Goal: Task Accomplishment & Management: Use online tool/utility

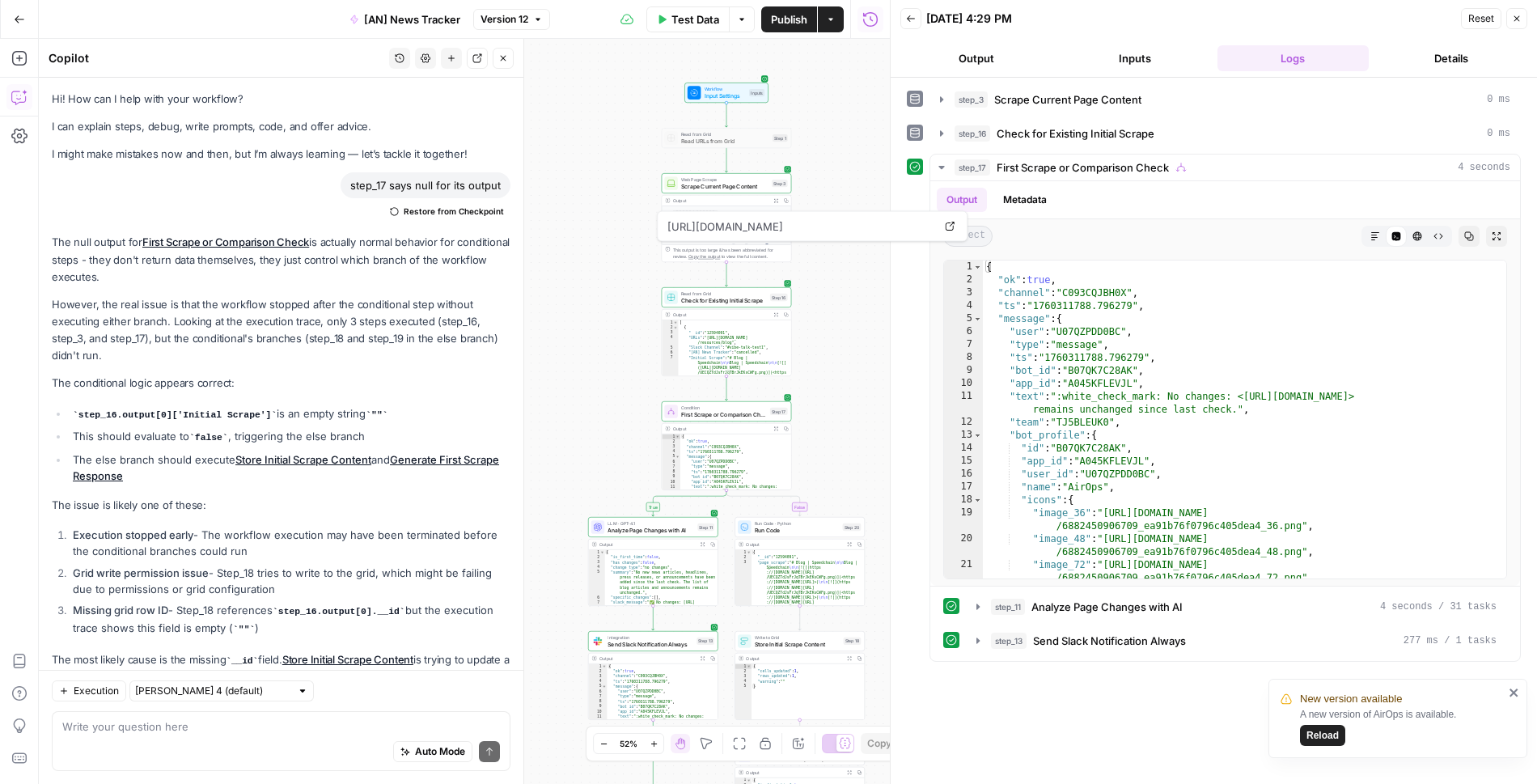
scroll to position [4422, 0]
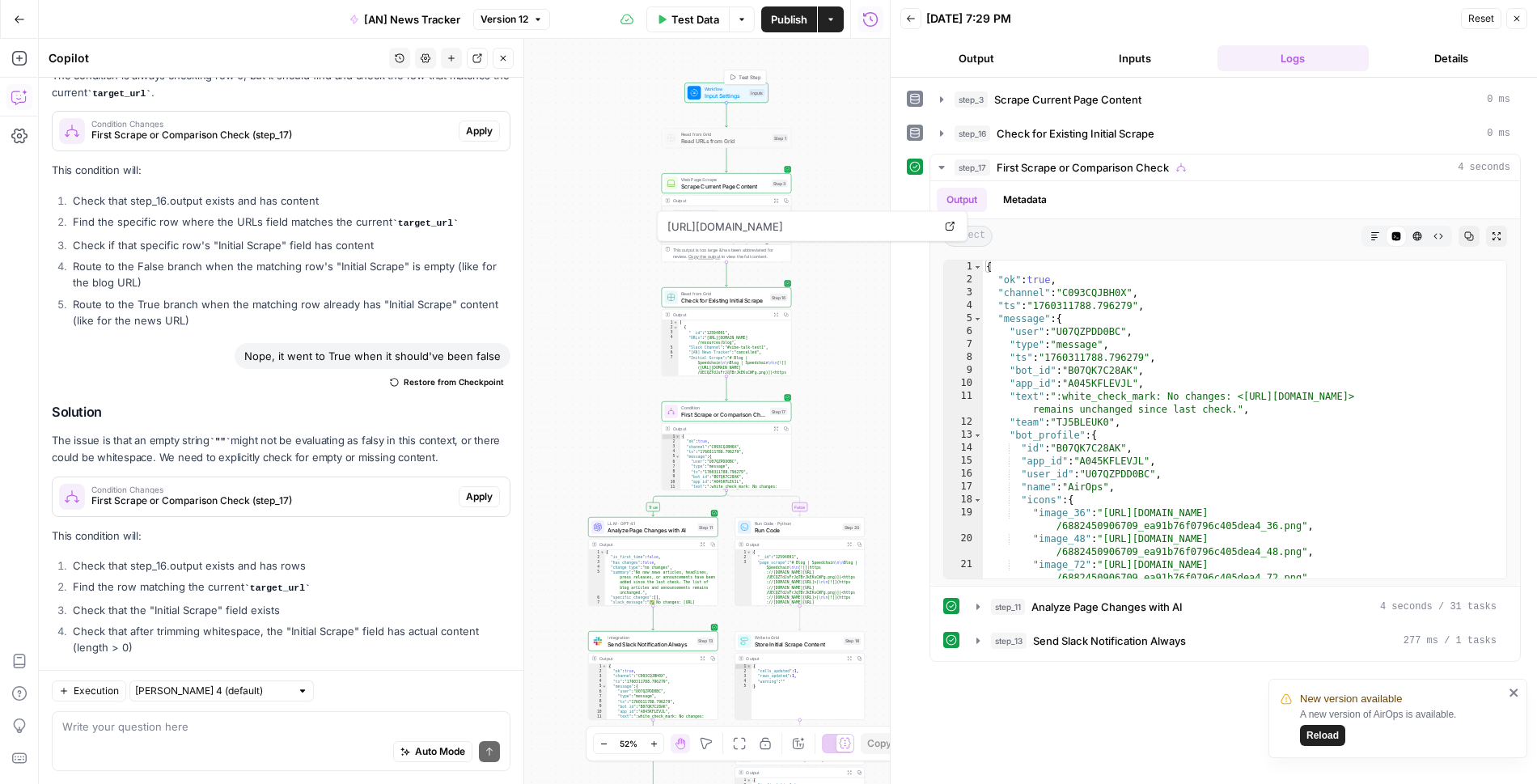
click at [711, 93] on span "Input Settings" at bounding box center [725, 96] width 41 height 8
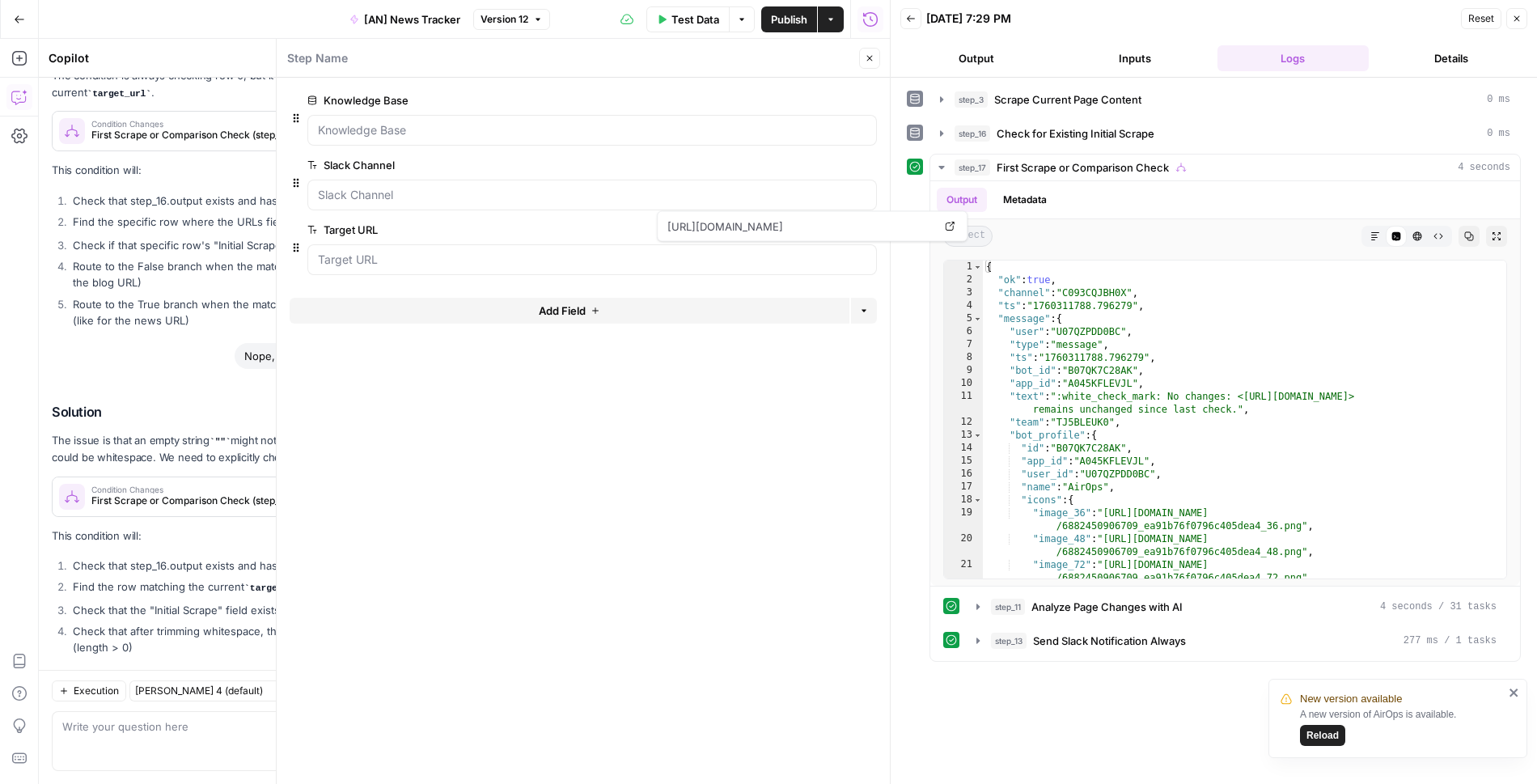
click at [869, 99] on icon "button" at bounding box center [868, 100] width 9 height 9
click at [781, 18] on span "Publish" at bounding box center [789, 19] width 36 height 16
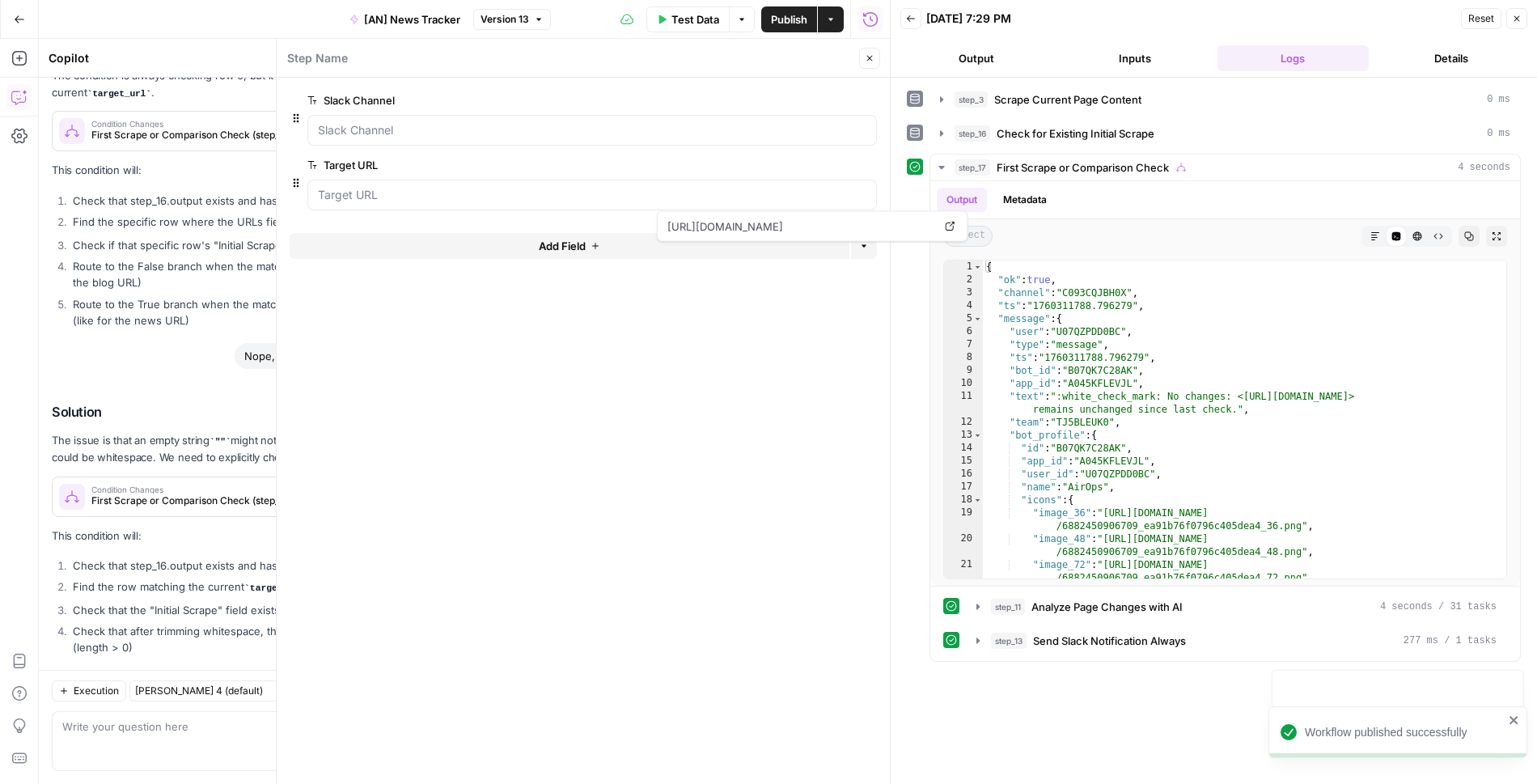
click at [869, 60] on icon "button" at bounding box center [870, 58] width 10 height 10
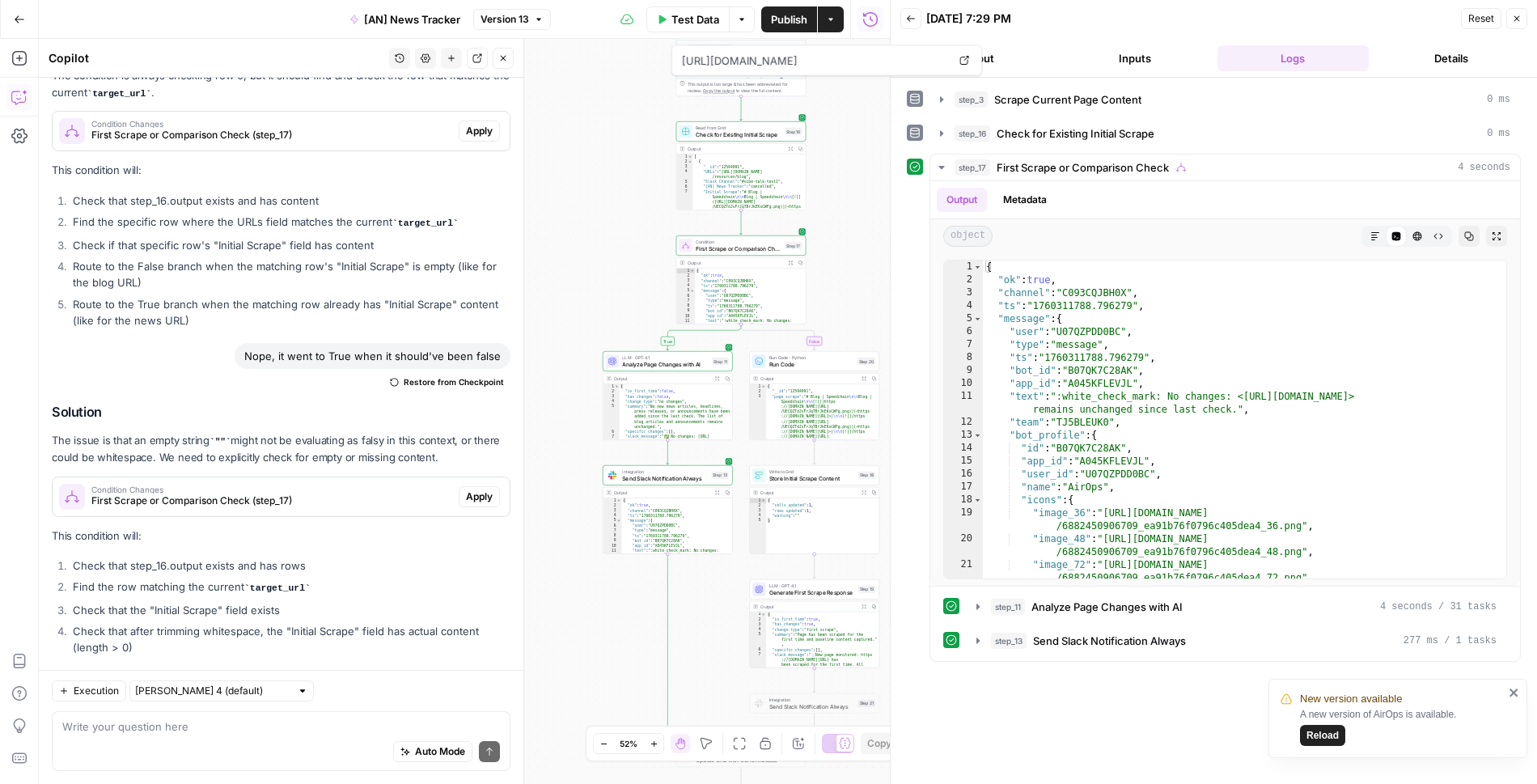
drag, startPoint x: 601, startPoint y: 353, endPoint x: 612, endPoint y: 200, distance: 153.4
click at [615, 188] on div "**********" at bounding box center [464, 411] width 852 height 745
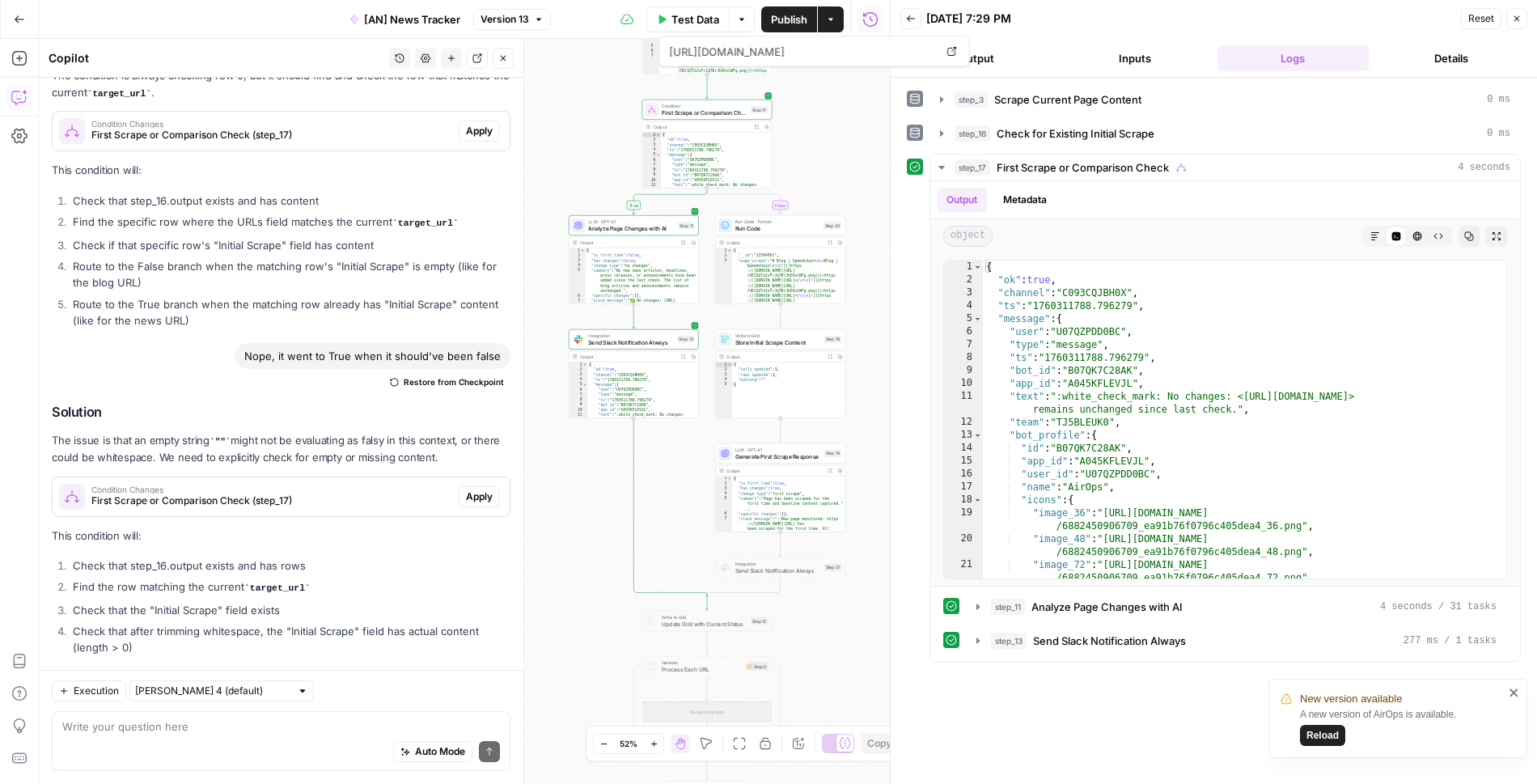
drag, startPoint x: 630, startPoint y: 245, endPoint x: 593, endPoint y: 107, distance: 142.9
click at [597, 106] on div "**********" at bounding box center [464, 411] width 852 height 745
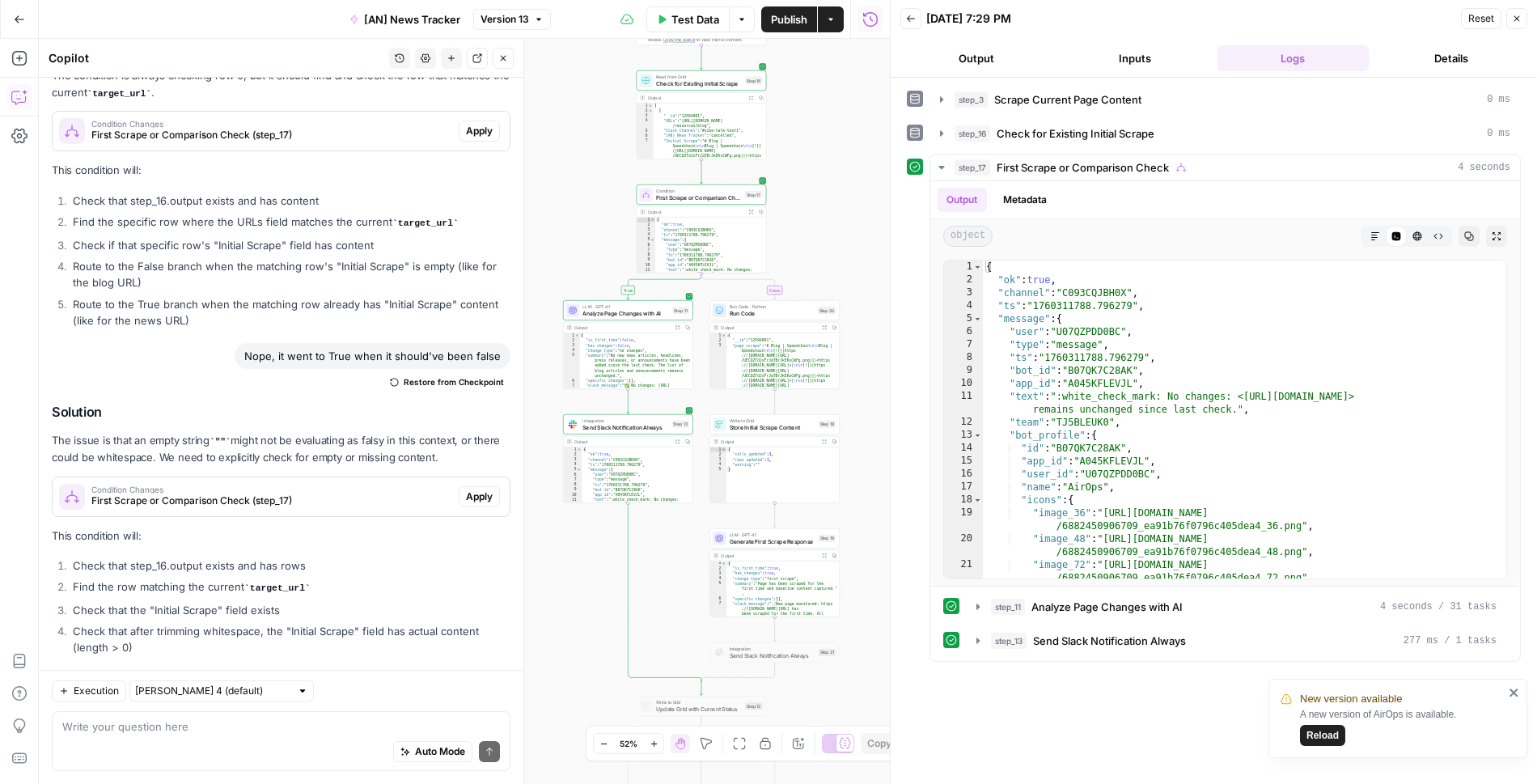
drag, startPoint x: 595, startPoint y: 446, endPoint x: 588, endPoint y: 539, distance: 93.3
click at [588, 535] on div "**********" at bounding box center [464, 411] width 852 height 745
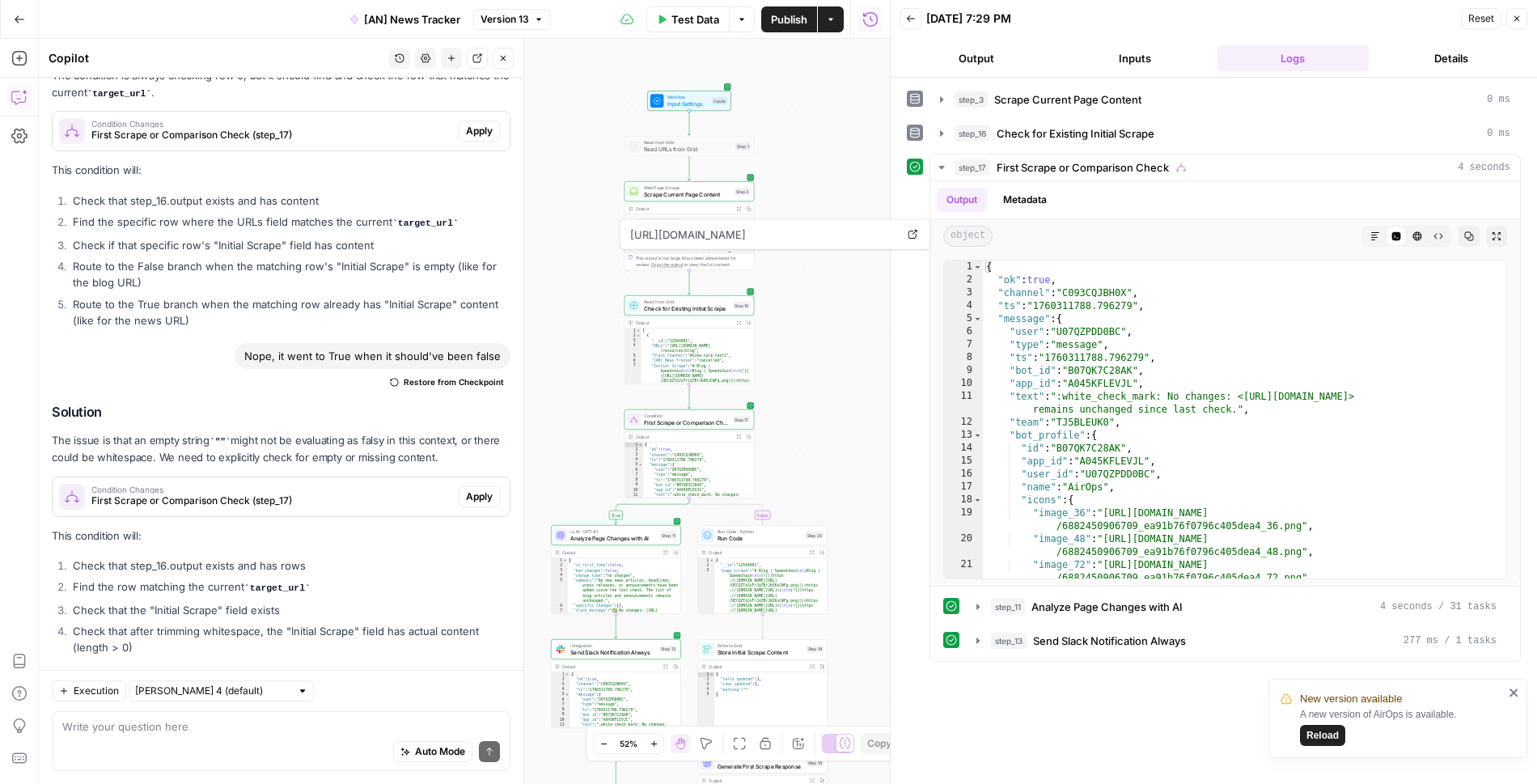
drag, startPoint x: 588, startPoint y: 145, endPoint x: 573, endPoint y: 366, distance: 221.5
click at [573, 366] on div "**********" at bounding box center [464, 411] width 852 height 745
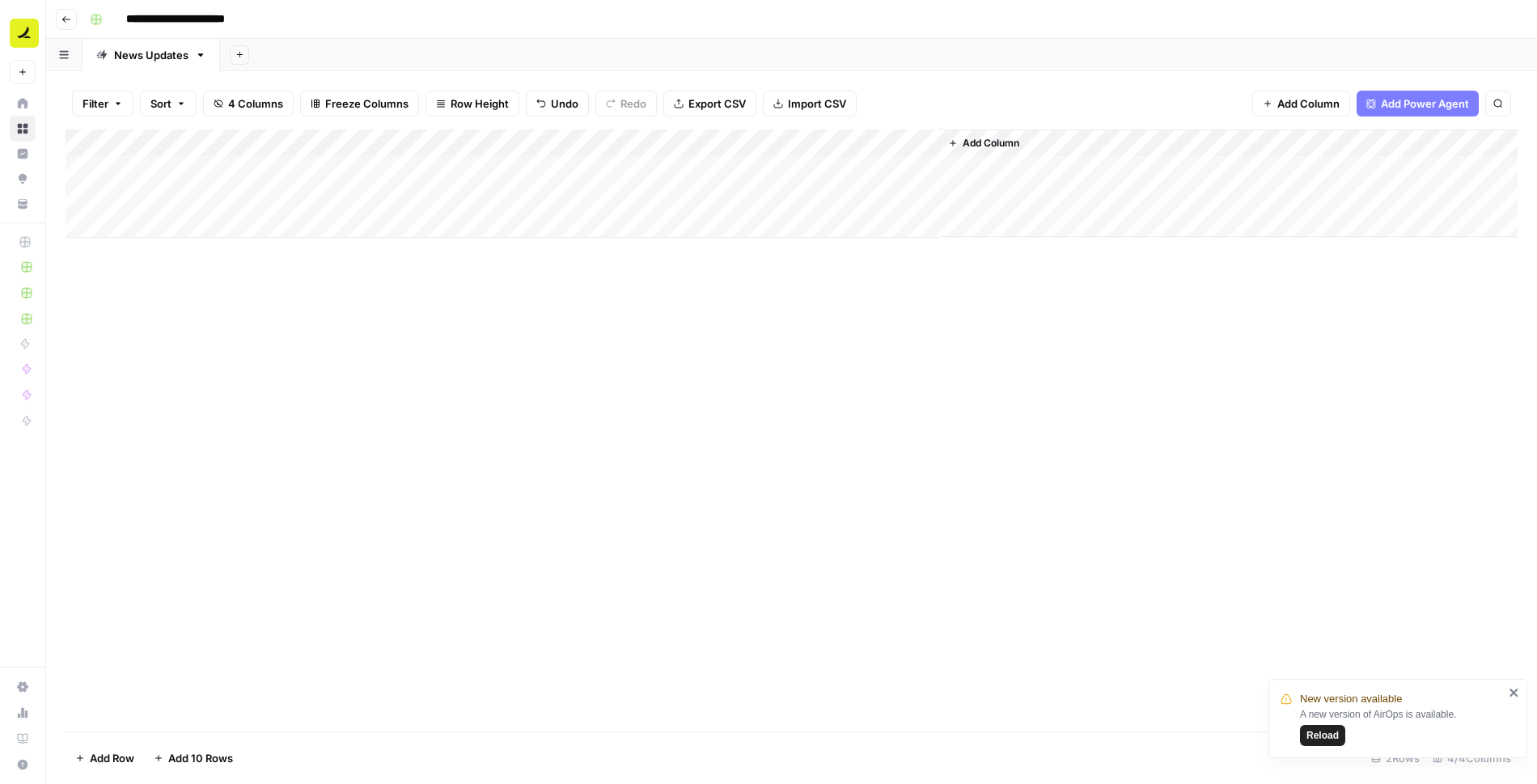
click at [1328, 736] on span "Reload" at bounding box center [1323, 735] width 32 height 15
click at [553, 142] on div "Add Column" at bounding box center [792, 184] width 1453 height 109
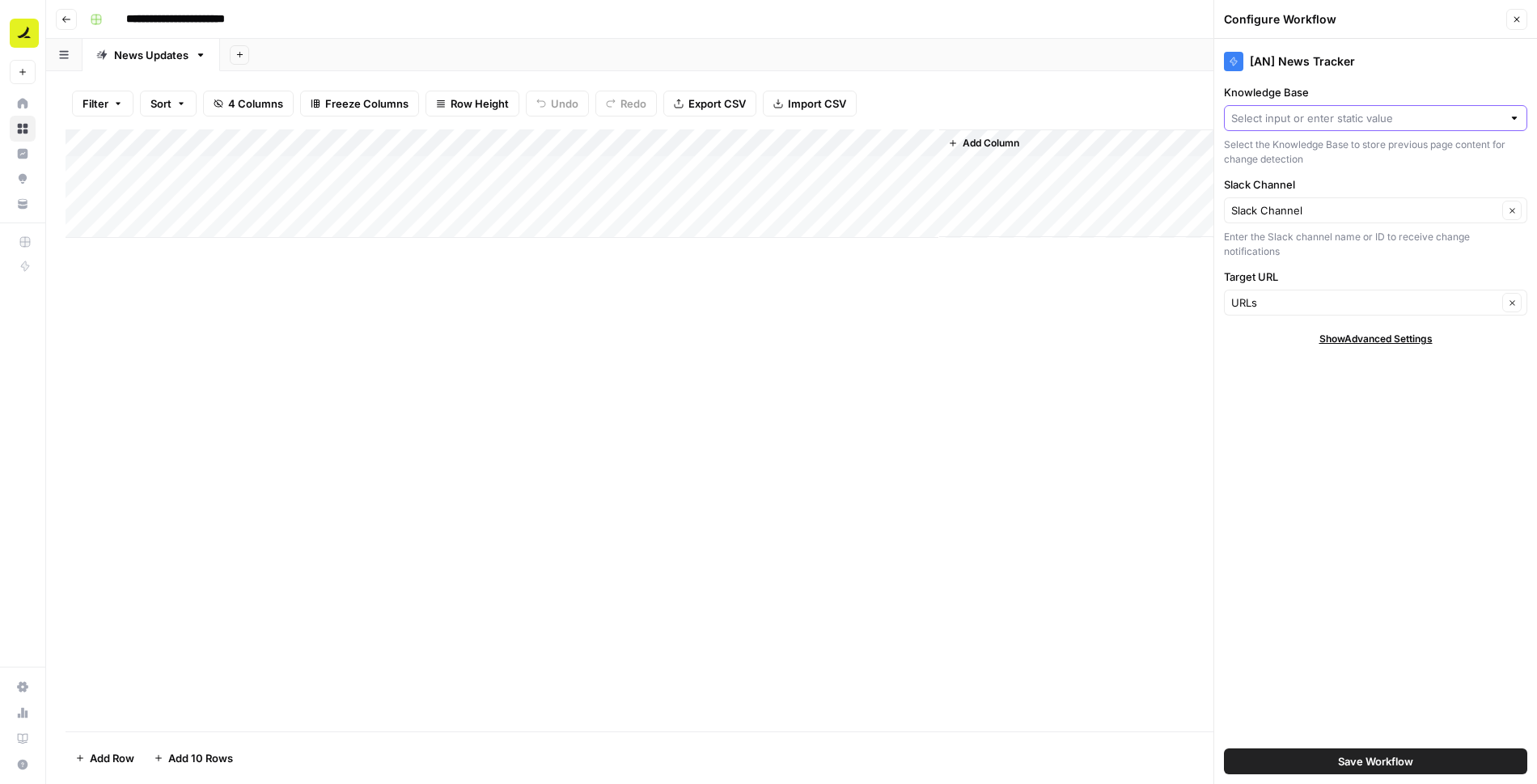
click at [1284, 118] on input "Knowledge Base" at bounding box center [1367, 118] width 271 height 16
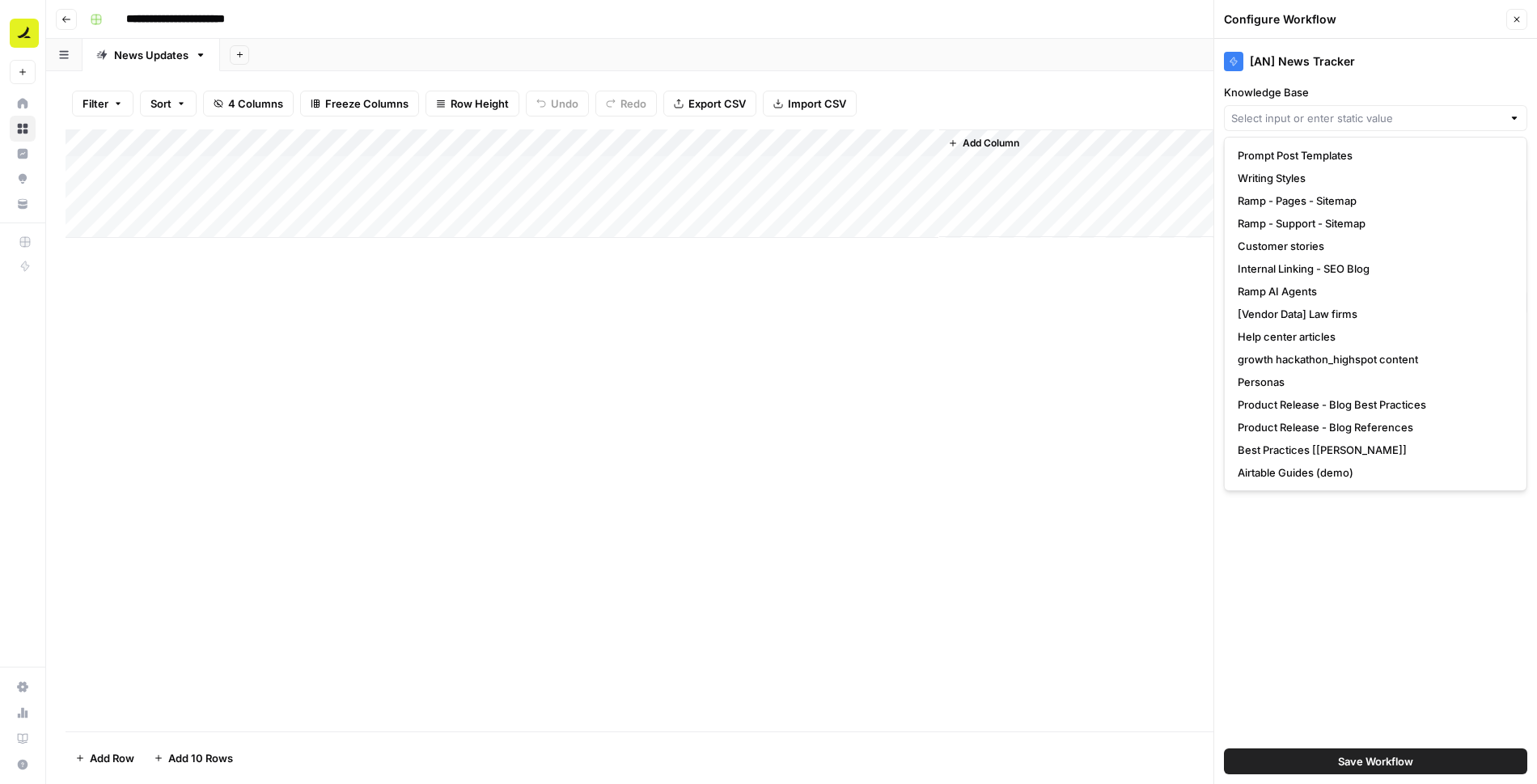
click at [1101, 377] on div "Add Column" at bounding box center [792, 430] width 1453 height 602
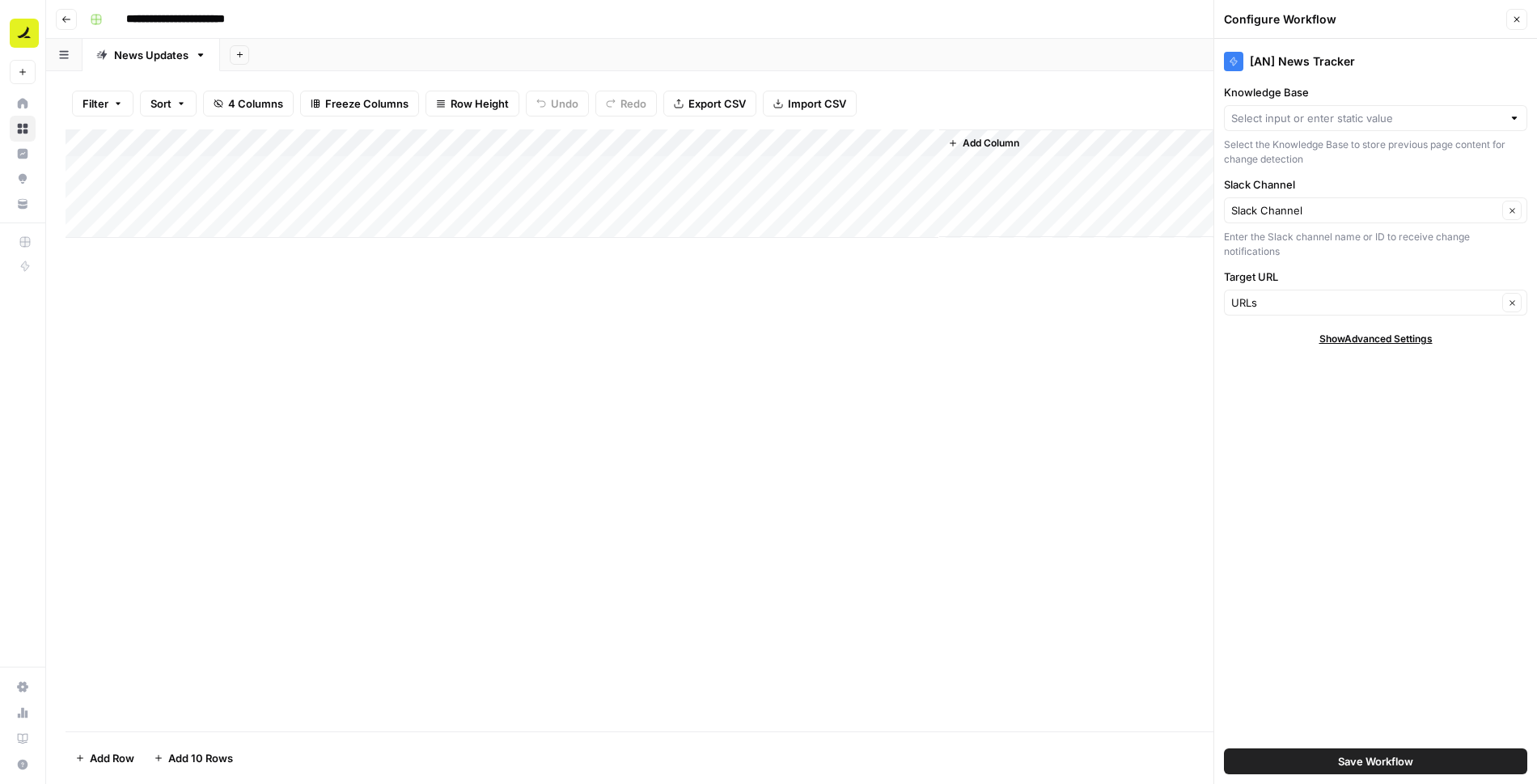
click at [668, 141] on div "Add Column" at bounding box center [792, 184] width 1453 height 109
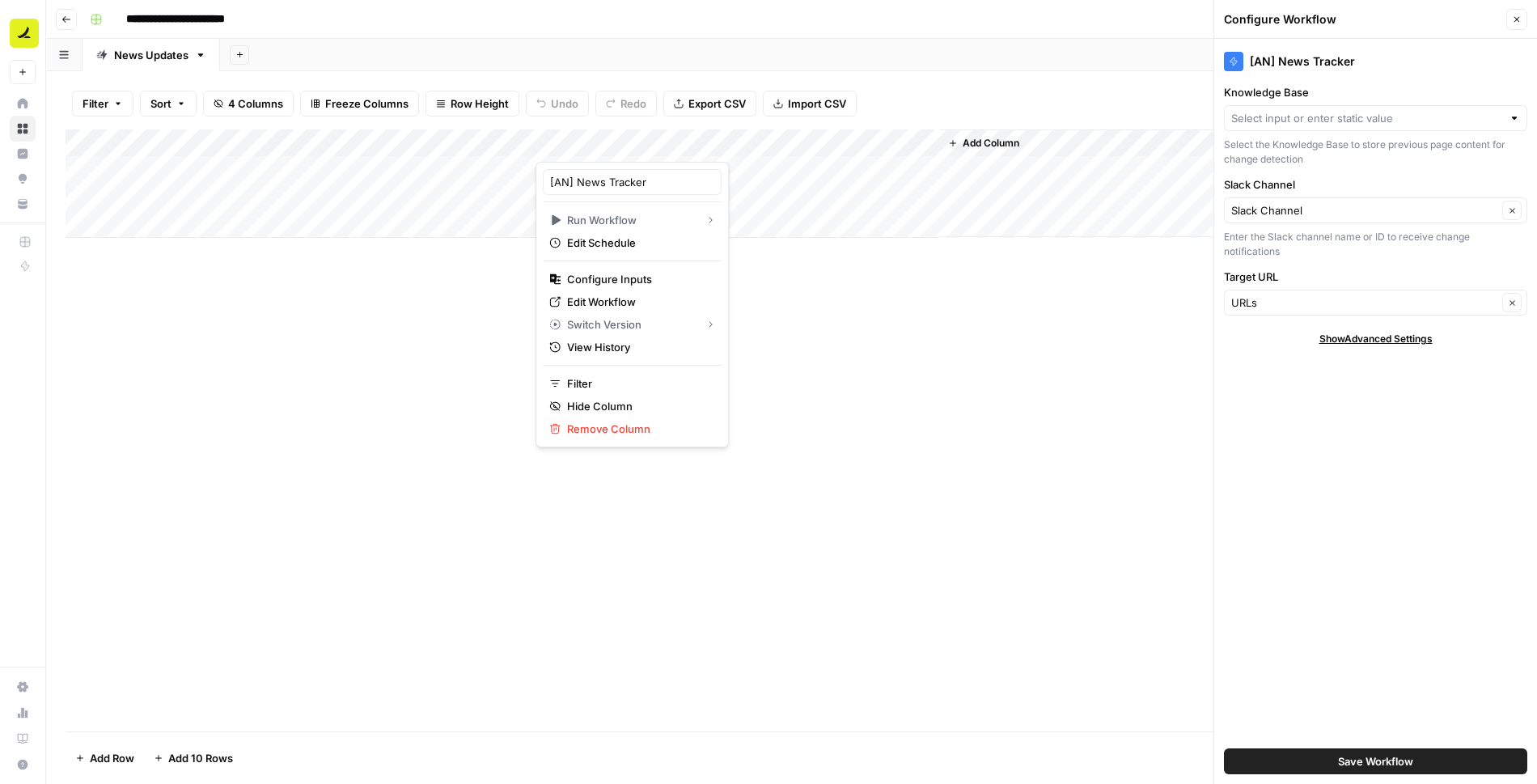
click at [790, 305] on div "Add Column" at bounding box center [792, 430] width 1453 height 602
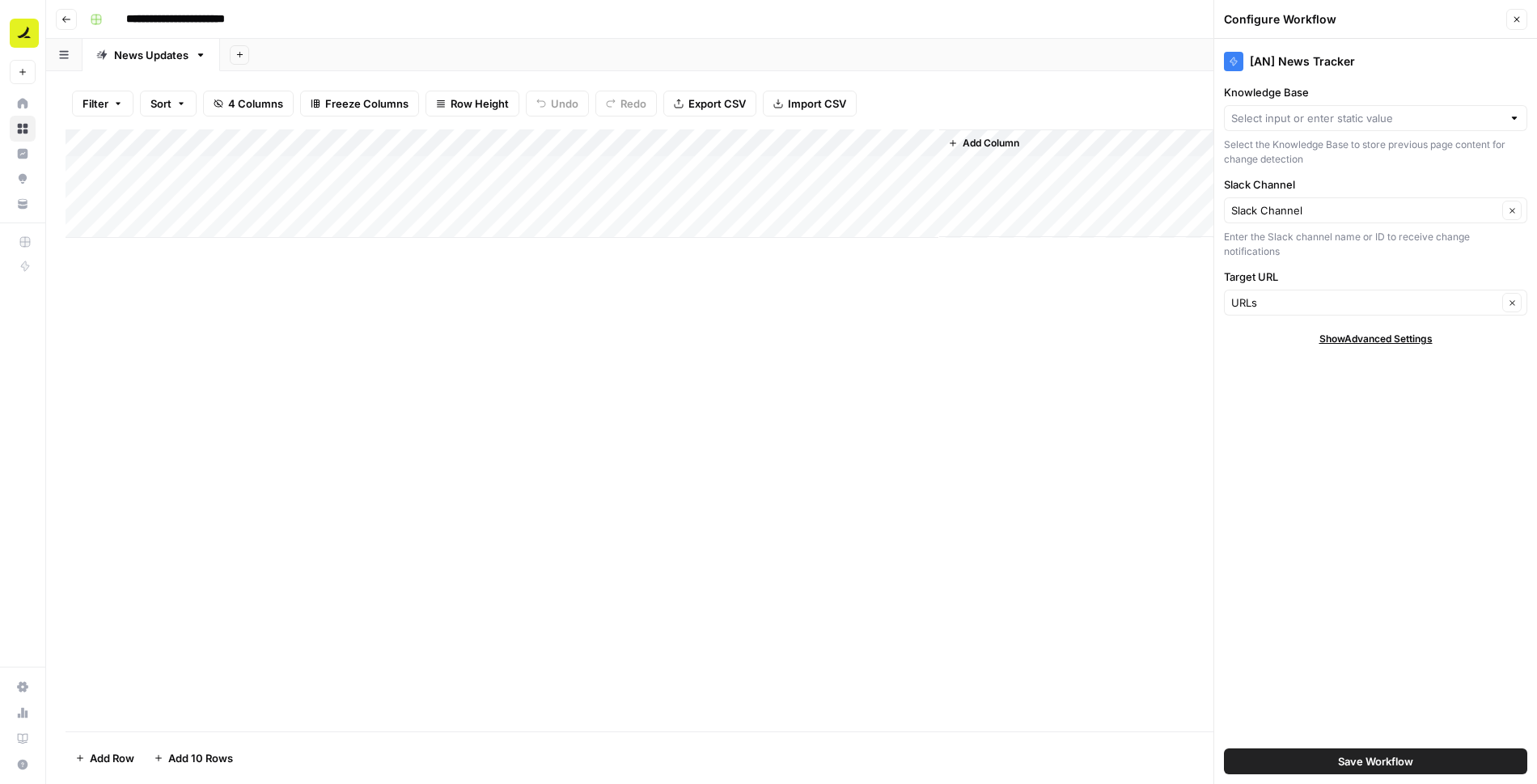
click at [565, 322] on div "Add Column" at bounding box center [792, 430] width 1453 height 602
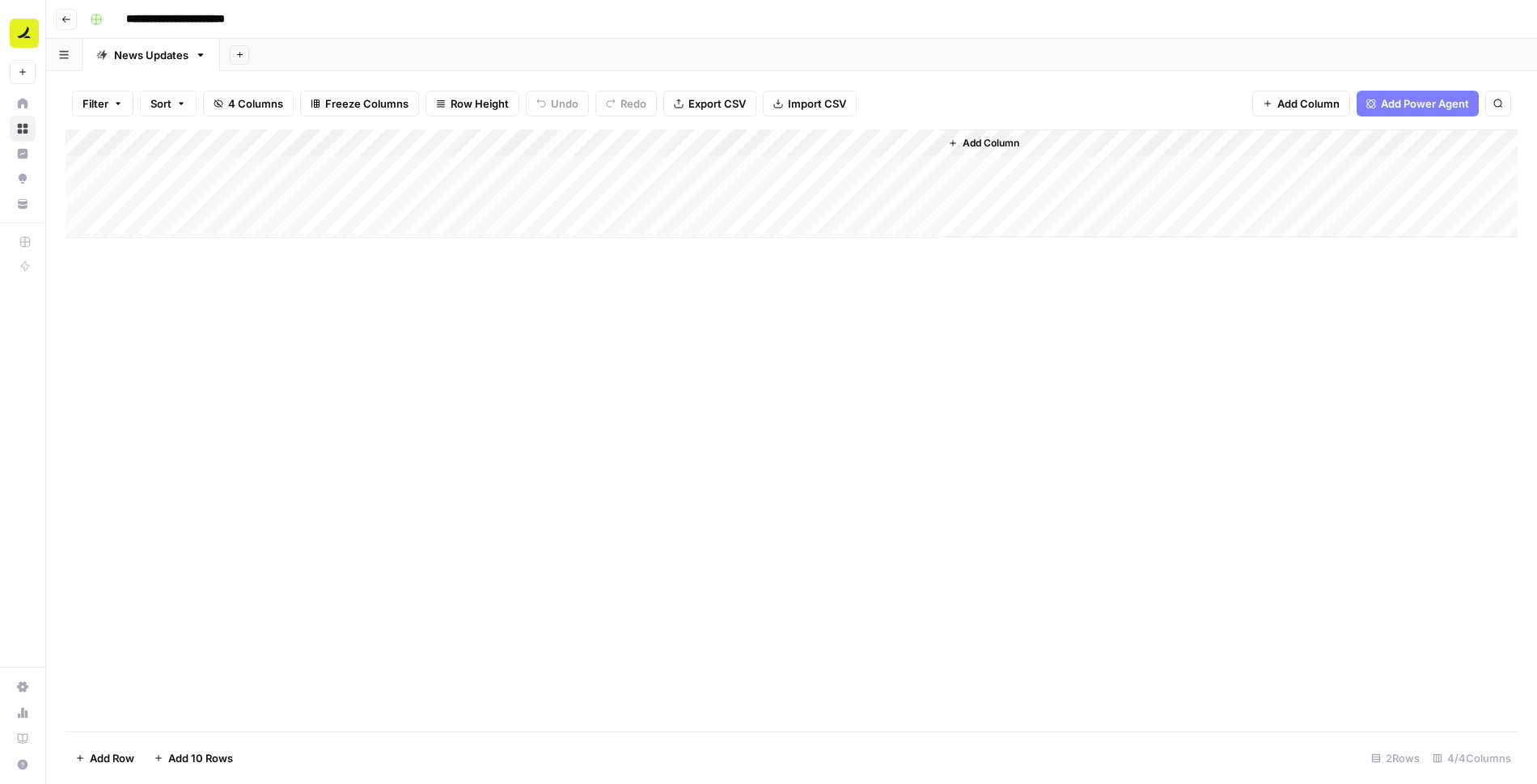
click at [672, 143] on div "Add Column" at bounding box center [792, 184] width 1453 height 109
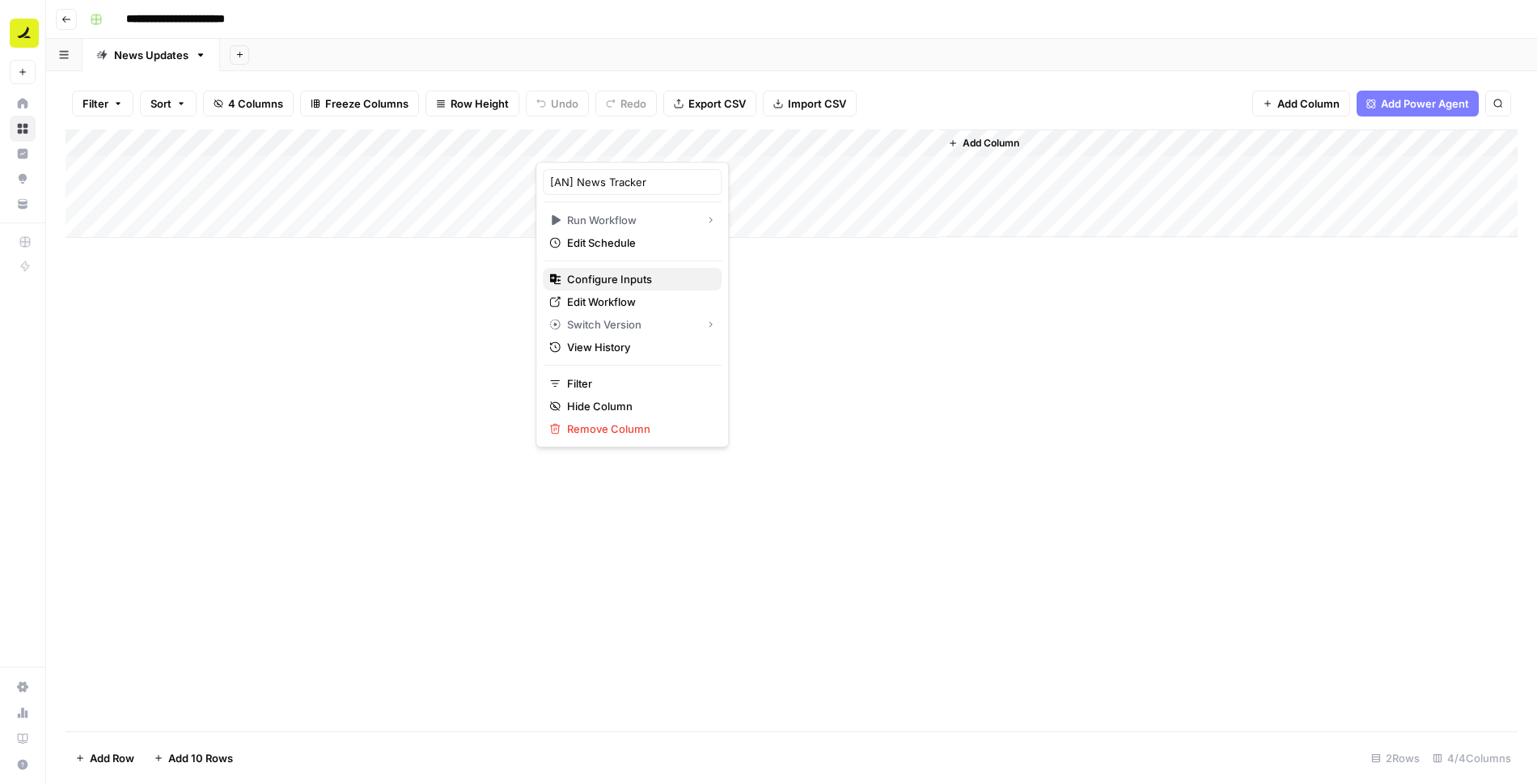
click at [600, 274] on span "Configure Inputs" at bounding box center [638, 279] width 142 height 16
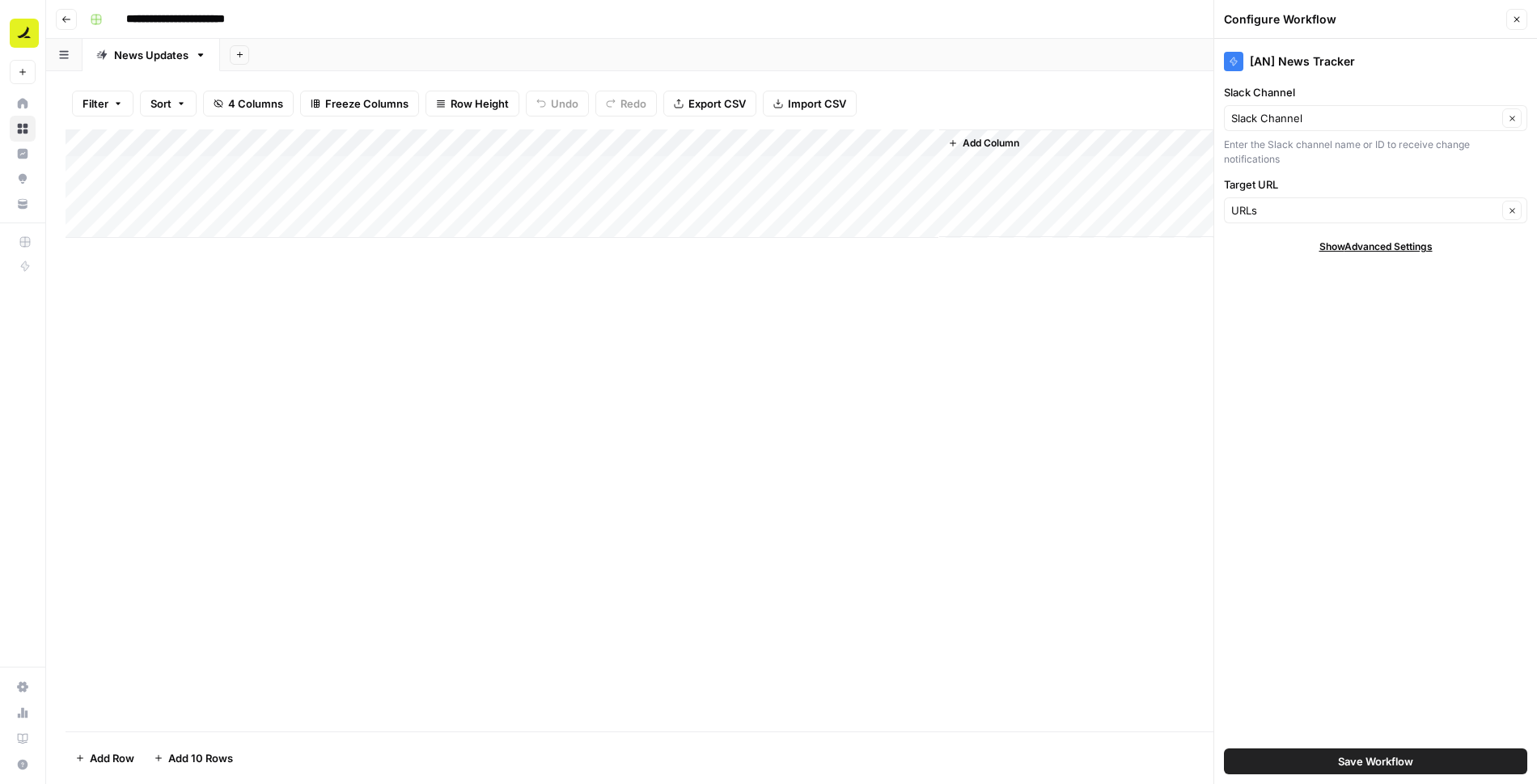
click at [1347, 757] on span "Save Workflow" at bounding box center [1376, 761] width 75 height 16
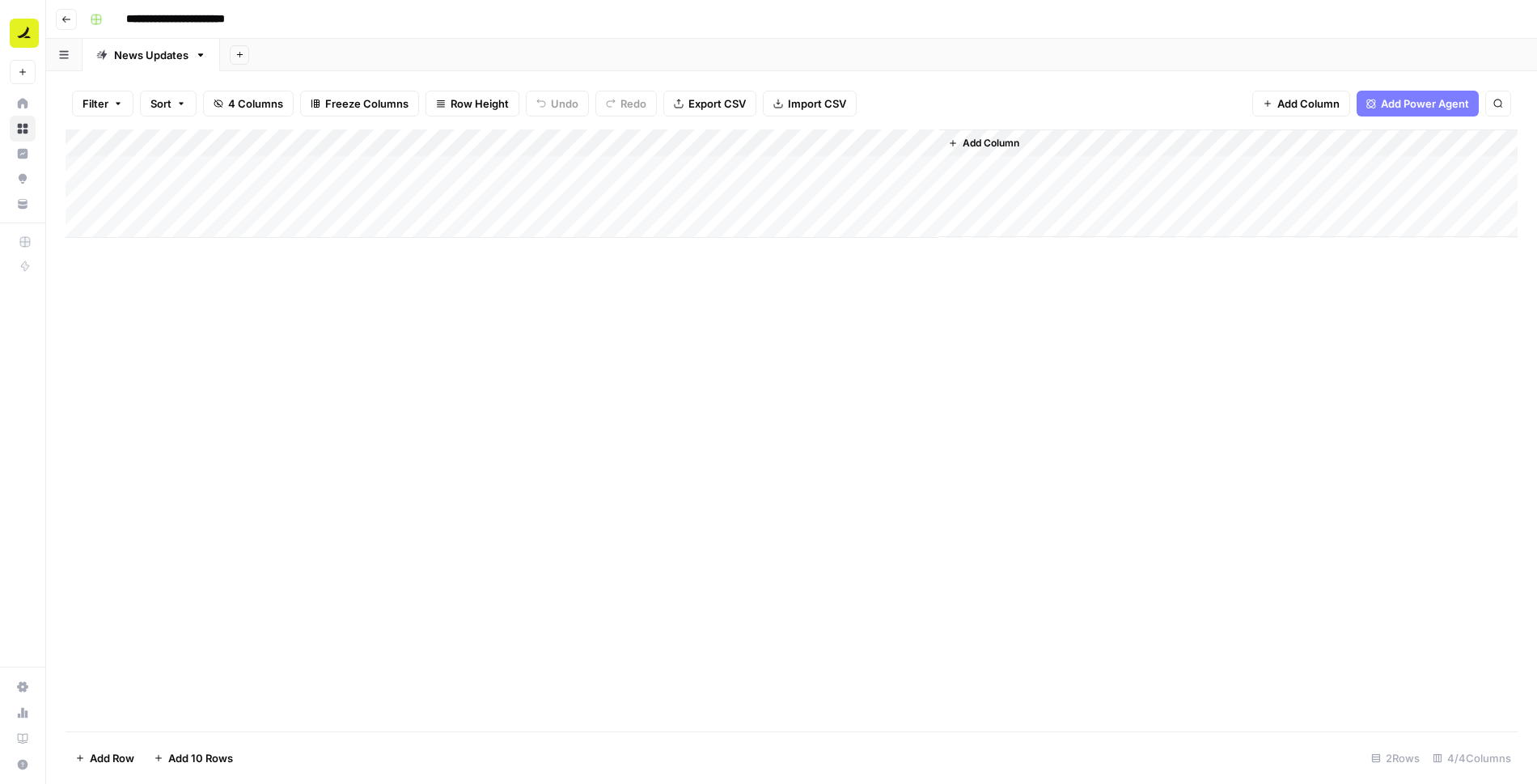
click at [672, 143] on div "Add Column" at bounding box center [792, 184] width 1453 height 109
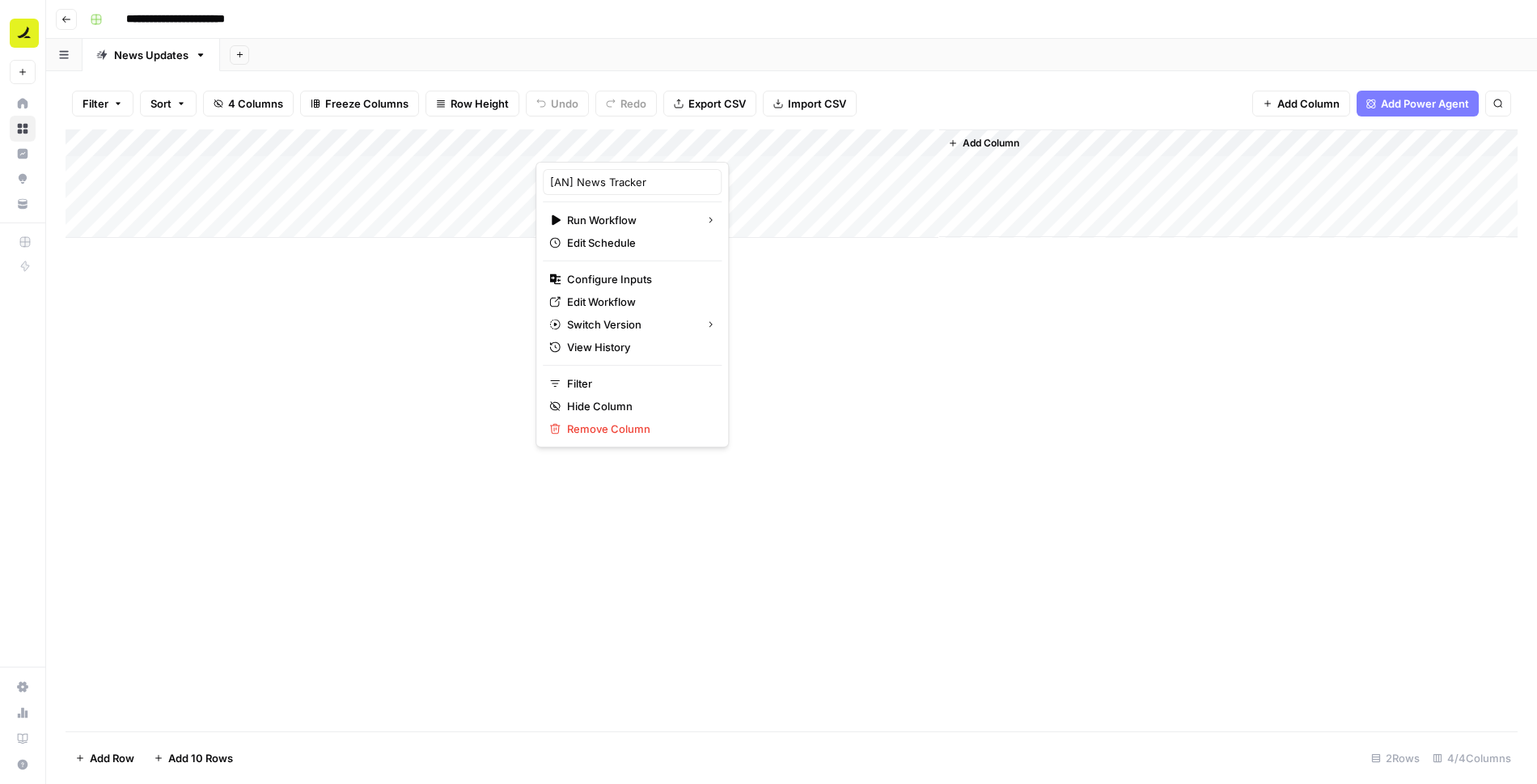
click at [835, 354] on div "Add Column" at bounding box center [792, 430] width 1453 height 602
